Goal: Entertainment & Leisure: Consume media (video, audio)

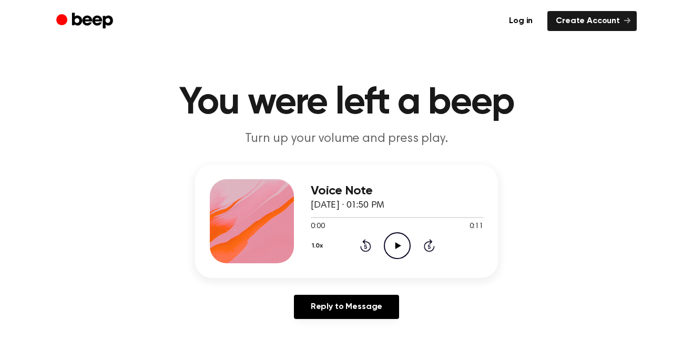
click at [391, 247] on icon "Play Audio" at bounding box center [397, 245] width 27 height 27
click at [396, 245] on icon at bounding box center [398, 245] width 6 height 7
click at [396, 243] on icon "Pause Audio" at bounding box center [397, 245] width 27 height 27
click at [396, 242] on icon "Play Audio" at bounding box center [397, 245] width 27 height 27
click at [397, 242] on icon "Play Audio" at bounding box center [397, 245] width 27 height 27
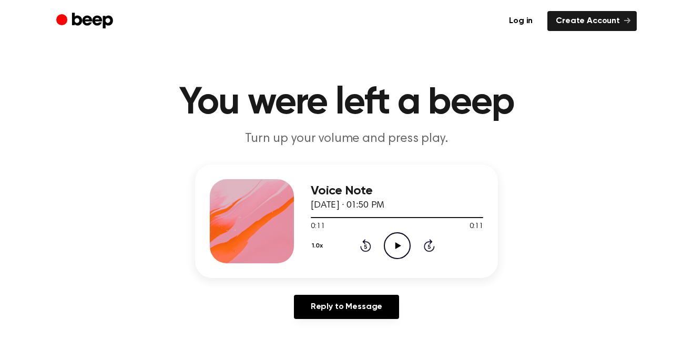
click at [394, 240] on icon "Play Audio" at bounding box center [397, 245] width 27 height 27
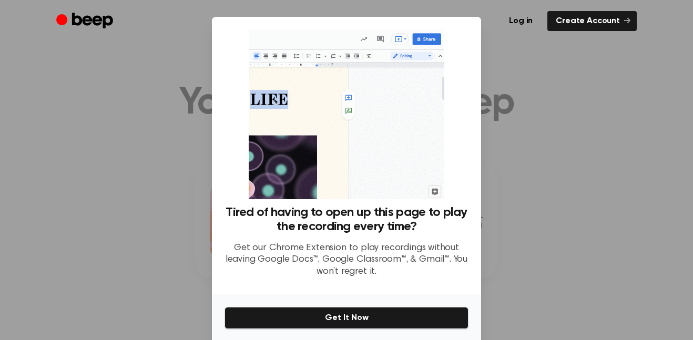
click at [598, 144] on div at bounding box center [346, 170] width 693 height 340
click at [599, 145] on div at bounding box center [346, 170] width 693 height 340
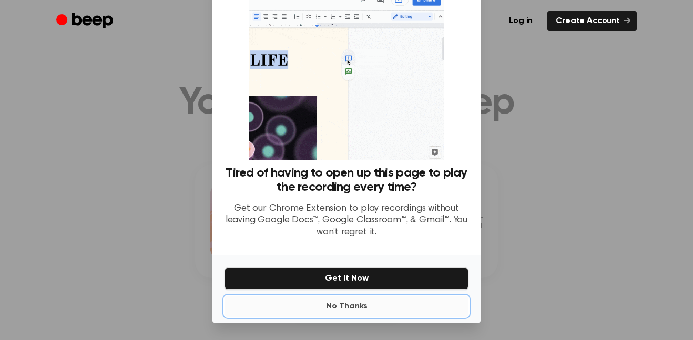
click at [348, 305] on button "No Thanks" at bounding box center [347, 306] width 244 height 21
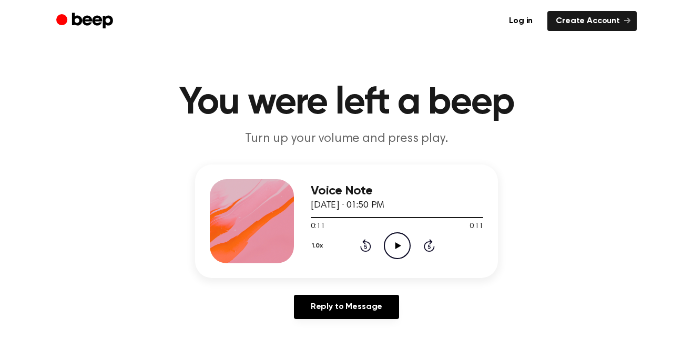
click at [396, 237] on icon "Play Audio" at bounding box center [397, 245] width 27 height 27
click at [396, 244] on icon at bounding box center [398, 245] width 6 height 7
click at [399, 236] on icon "Play Audio" at bounding box center [397, 245] width 27 height 27
click at [392, 241] on icon "Play Audio" at bounding box center [397, 245] width 27 height 27
click at [403, 236] on icon "Play Audio" at bounding box center [397, 245] width 27 height 27
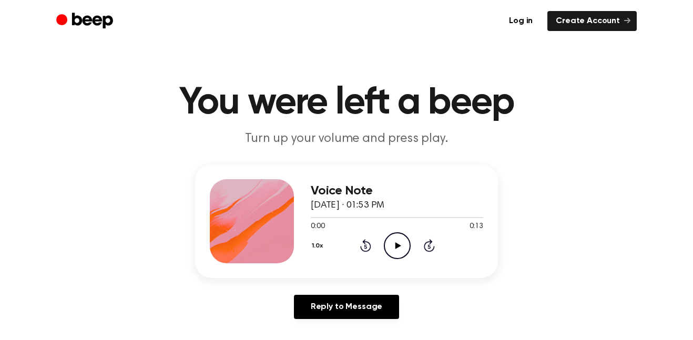
click at [394, 239] on icon "Play Audio" at bounding box center [397, 245] width 27 height 27
click at [394, 239] on icon "Pause Audio" at bounding box center [397, 245] width 27 height 27
click at [394, 239] on icon "Play Audio" at bounding box center [397, 245] width 27 height 27
click at [399, 238] on icon "Play Audio" at bounding box center [397, 245] width 27 height 27
click at [401, 244] on icon "Play Audio" at bounding box center [397, 245] width 27 height 27
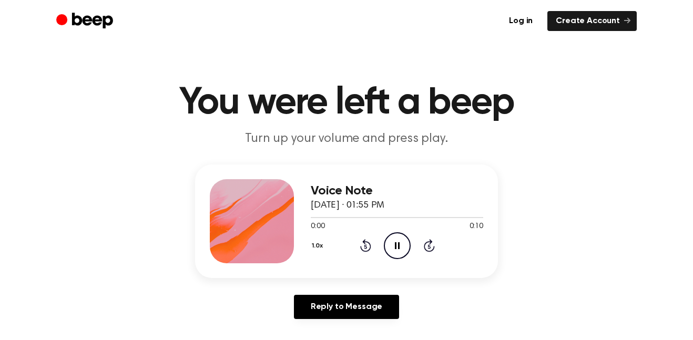
click at [401, 244] on icon "Pause Audio" at bounding box center [397, 245] width 27 height 27
click at [401, 244] on icon "Play Audio" at bounding box center [397, 245] width 27 height 27
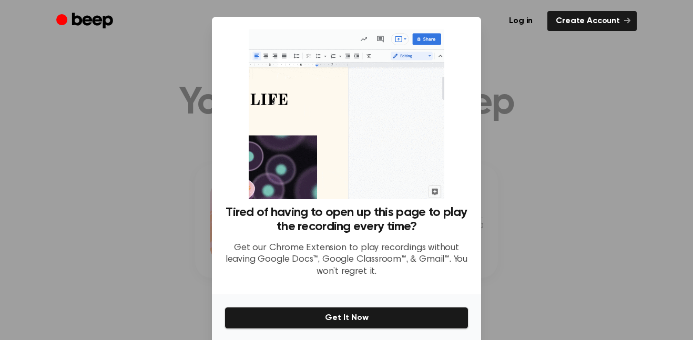
scroll to position [39, 0]
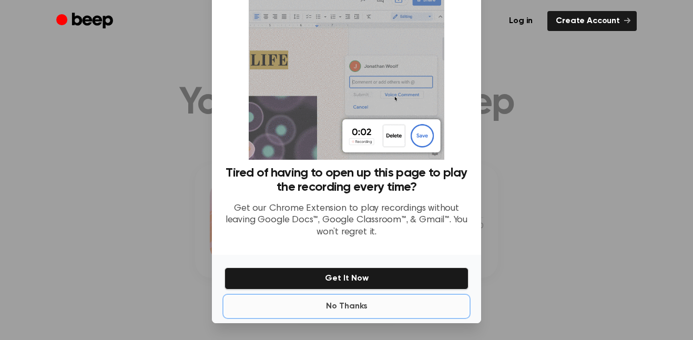
click at [340, 314] on button "No Thanks" at bounding box center [347, 306] width 244 height 21
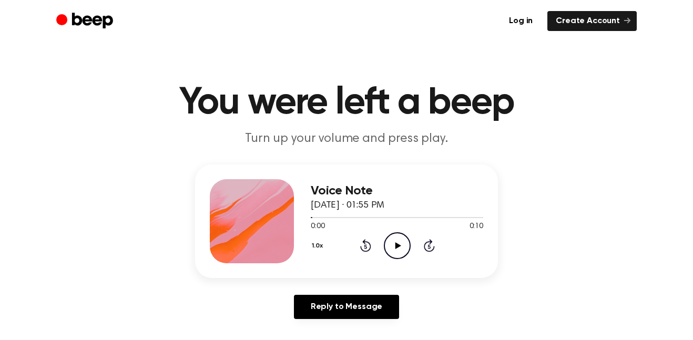
click at [393, 237] on icon "Play Audio" at bounding box center [397, 245] width 27 height 27
click at [401, 244] on icon "Play Audio" at bounding box center [397, 245] width 27 height 27
click at [392, 239] on icon "Play Audio" at bounding box center [397, 245] width 27 height 27
click at [409, 234] on icon "Play Audio" at bounding box center [397, 245] width 27 height 27
